Goal: Transaction & Acquisition: Subscribe to service/newsletter

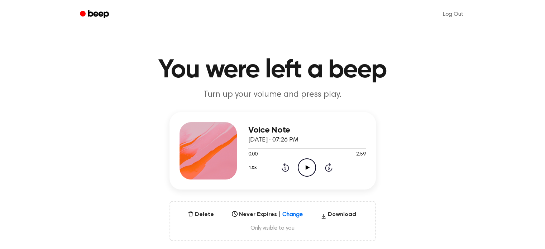
click at [303, 169] on icon "Play Audio" at bounding box center [307, 168] width 18 height 18
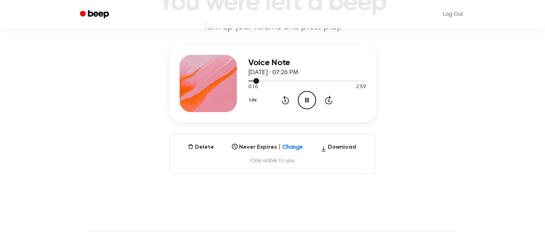
drag, startPoint x: 257, startPoint y: 81, endPoint x: 304, endPoint y: 79, distance: 47.8
click at [304, 79] on div at bounding box center [308, 81] width 118 height 6
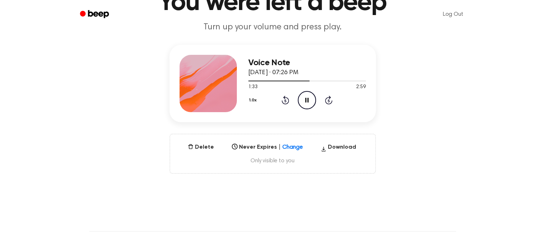
scroll to position [0, 0]
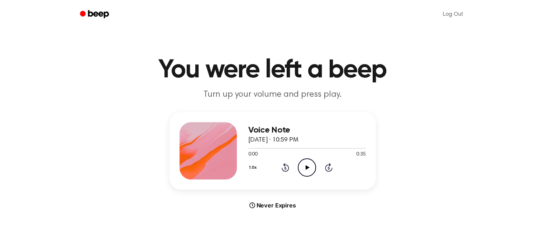
click at [308, 164] on icon "Play Audio" at bounding box center [307, 168] width 18 height 18
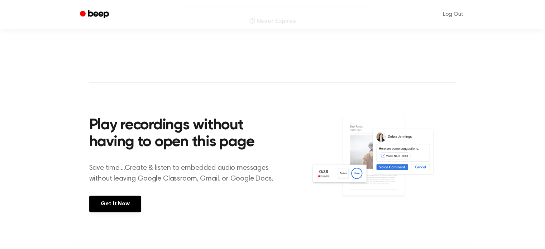
scroll to position [245, 0]
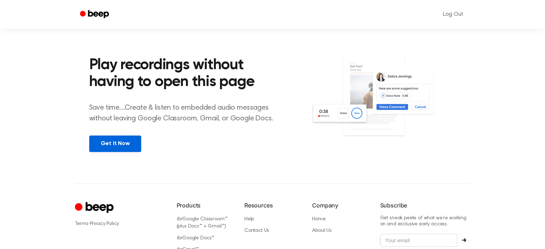
click at [115, 144] on link "Get It Now" at bounding box center [115, 144] width 52 height 16
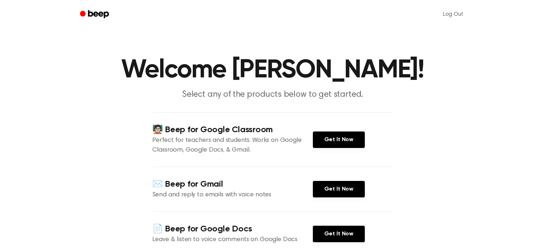
scroll to position [66, 0]
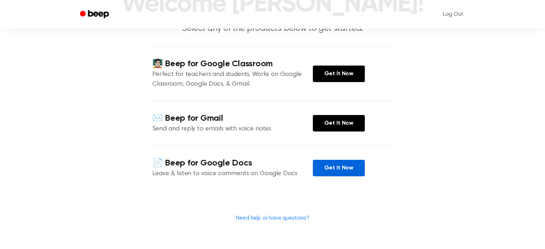
click at [332, 165] on link "Get It Now" at bounding box center [339, 168] width 52 height 16
